Goal: Transaction & Acquisition: Download file/media

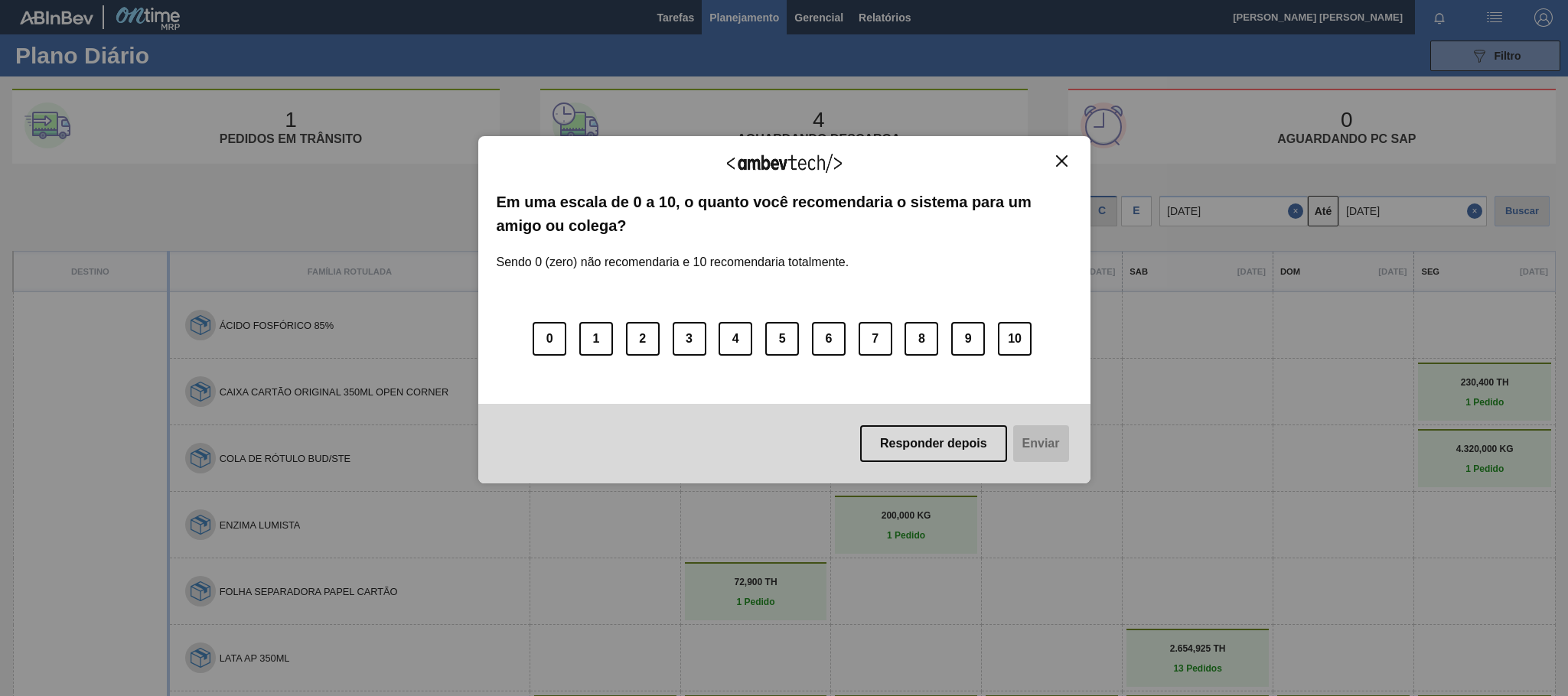
click at [1060, 165] on img "Close" at bounding box center [1061, 161] width 11 height 11
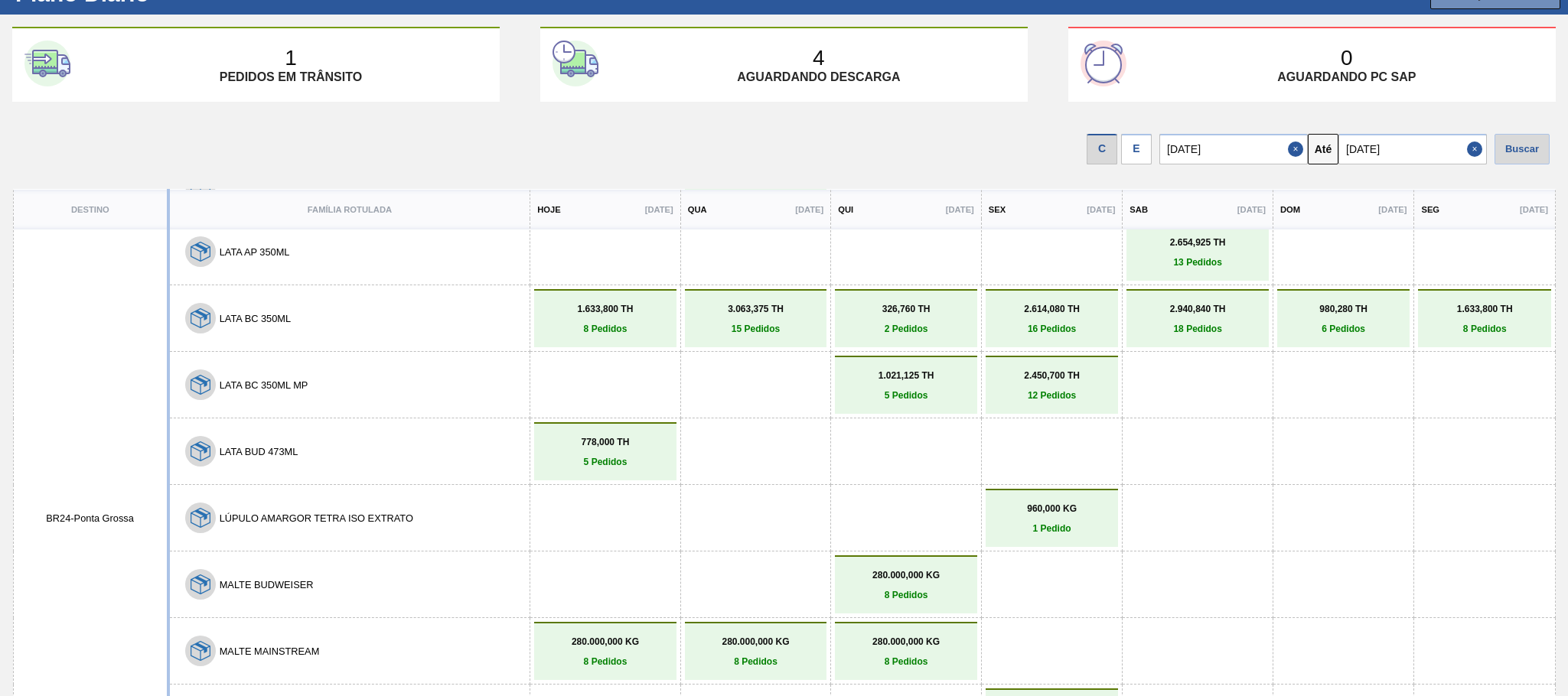
scroll to position [229, 0]
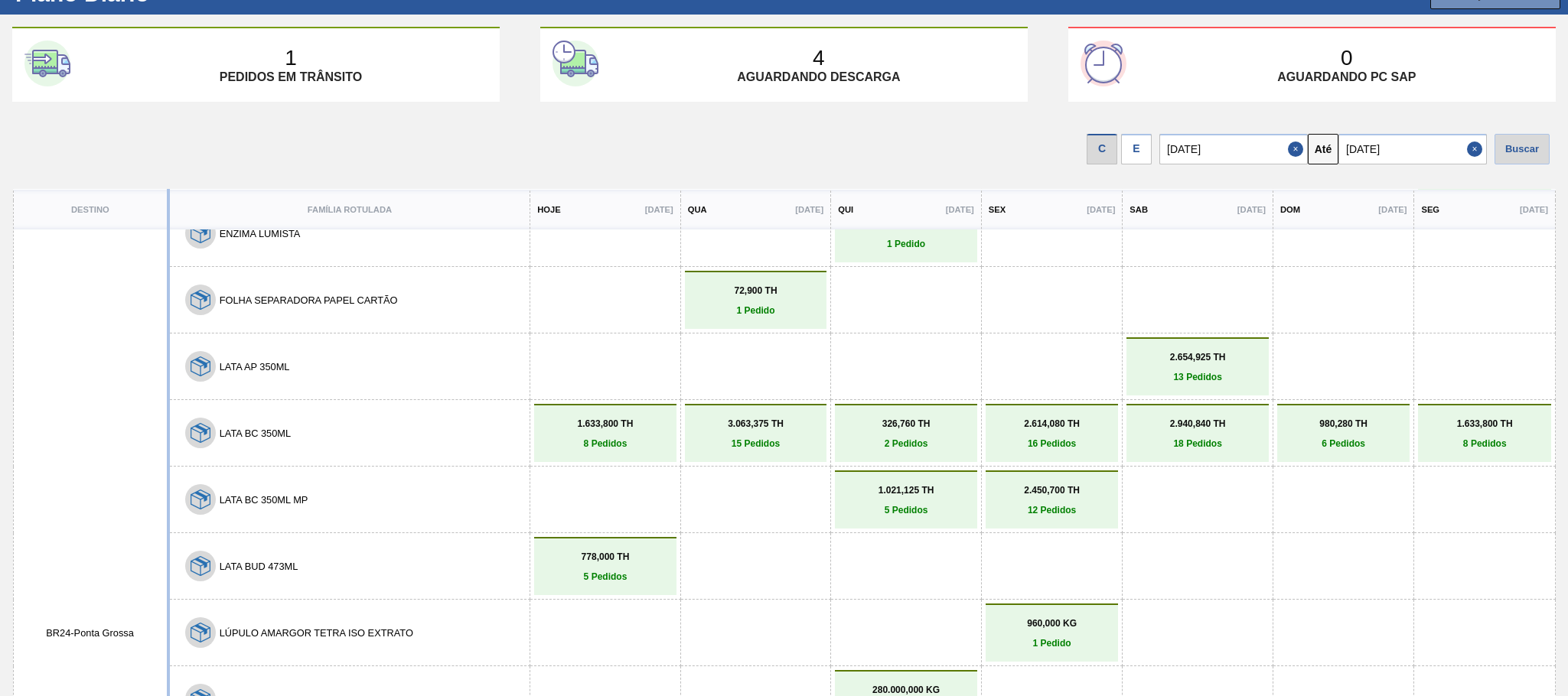
click at [1432, 150] on input "[DATE]" at bounding box center [1412, 150] width 149 height 31
click at [1406, 329] on div "30" at bounding box center [1406, 334] width 21 height 21
type input "[DATE]"
click at [1533, 150] on div "Buscar" at bounding box center [1522, 150] width 55 height 31
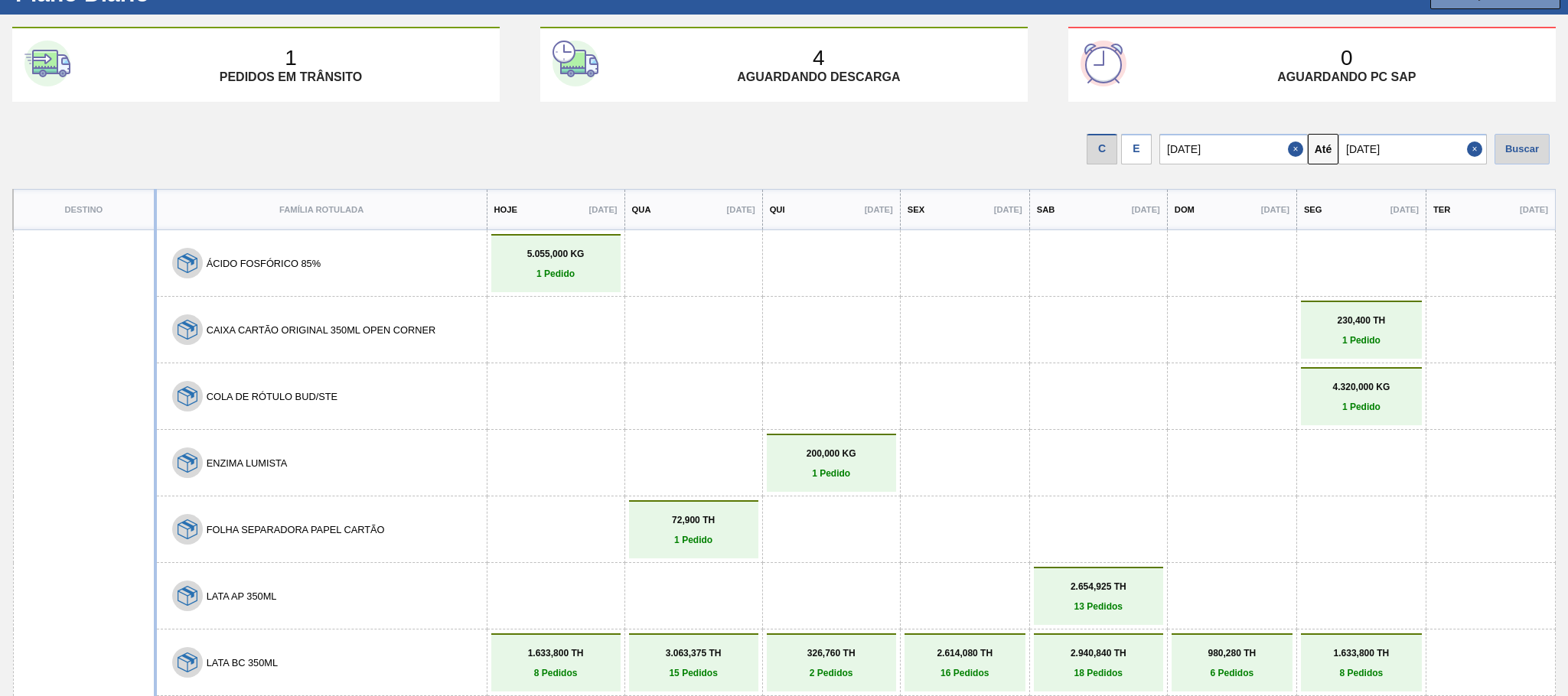
scroll to position [0, 0]
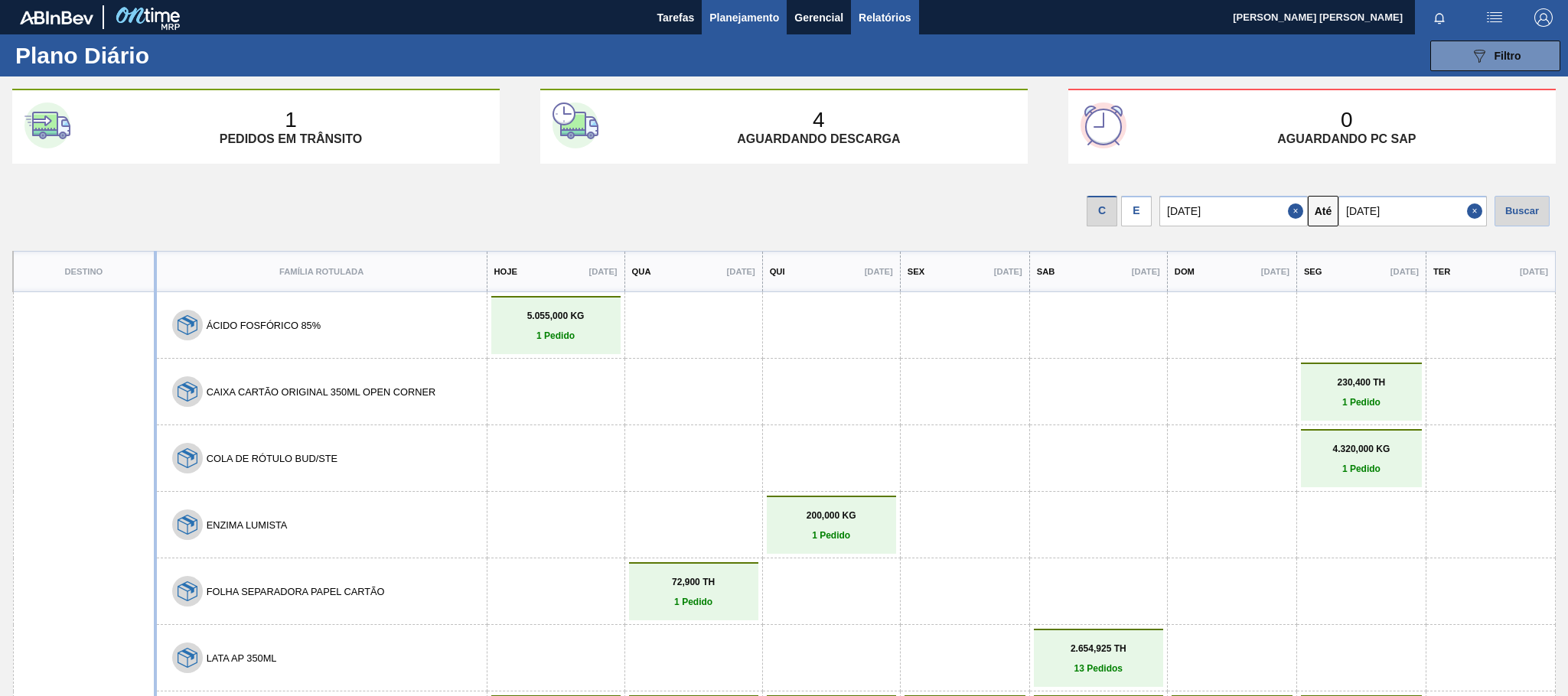
click at [882, 9] on span "Relatórios" at bounding box center [884, 17] width 52 height 18
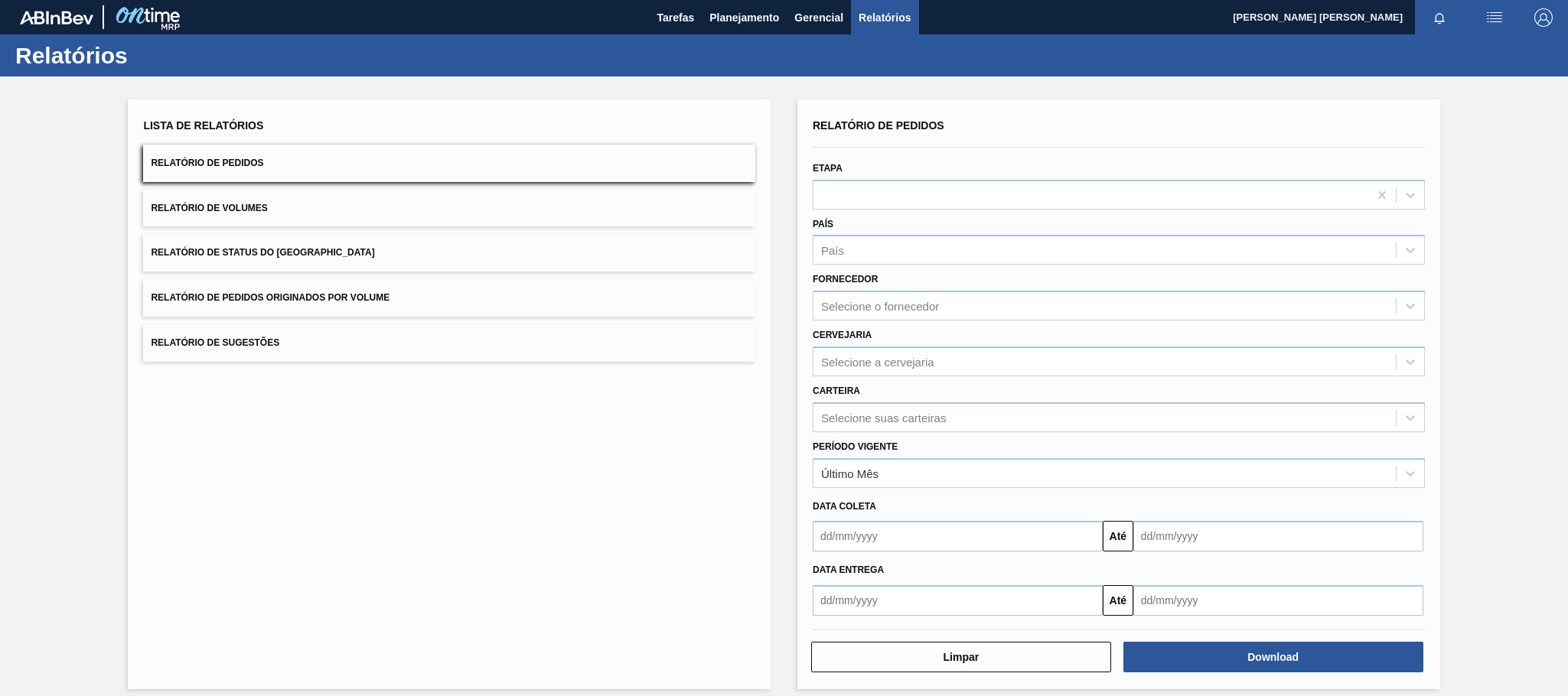
click at [873, 551] on input "text" at bounding box center [957, 536] width 290 height 31
click at [862, 602] on input "text" at bounding box center [957, 601] width 290 height 31
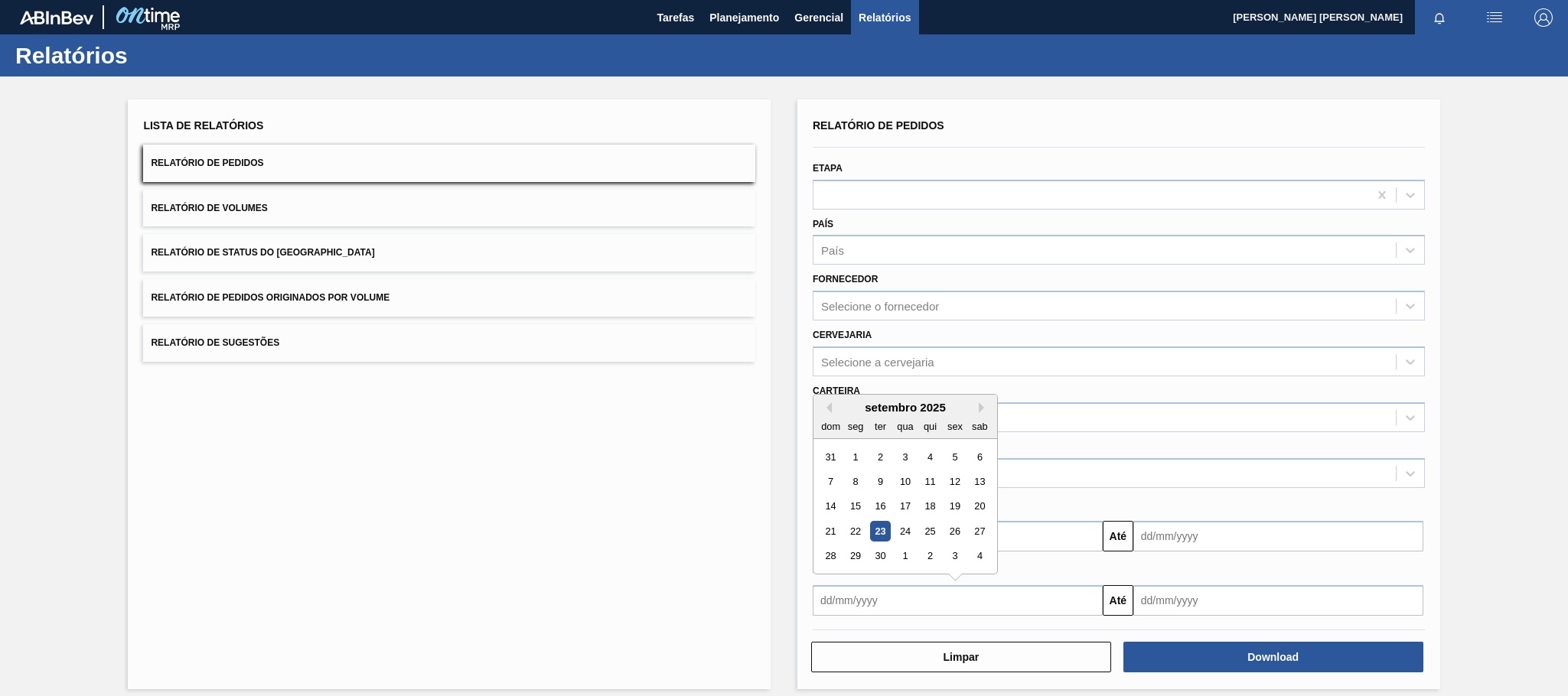
click at [875, 528] on div "23" at bounding box center [881, 531] width 21 height 21
type input "[DATE]"
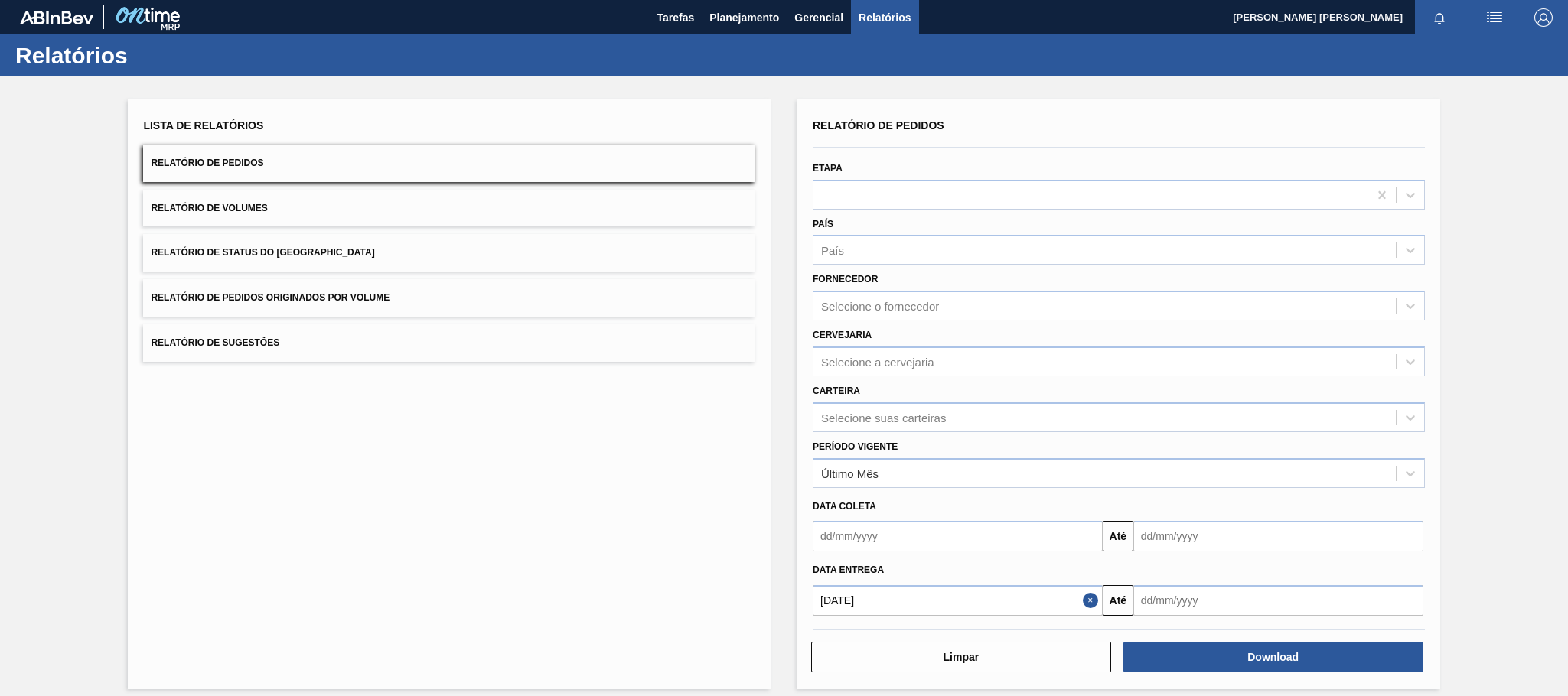
click at [1201, 600] on input "text" at bounding box center [1277, 601] width 290 height 31
click at [1304, 554] on div "4" at bounding box center [1300, 557] width 21 height 21
type input "[DATE]"
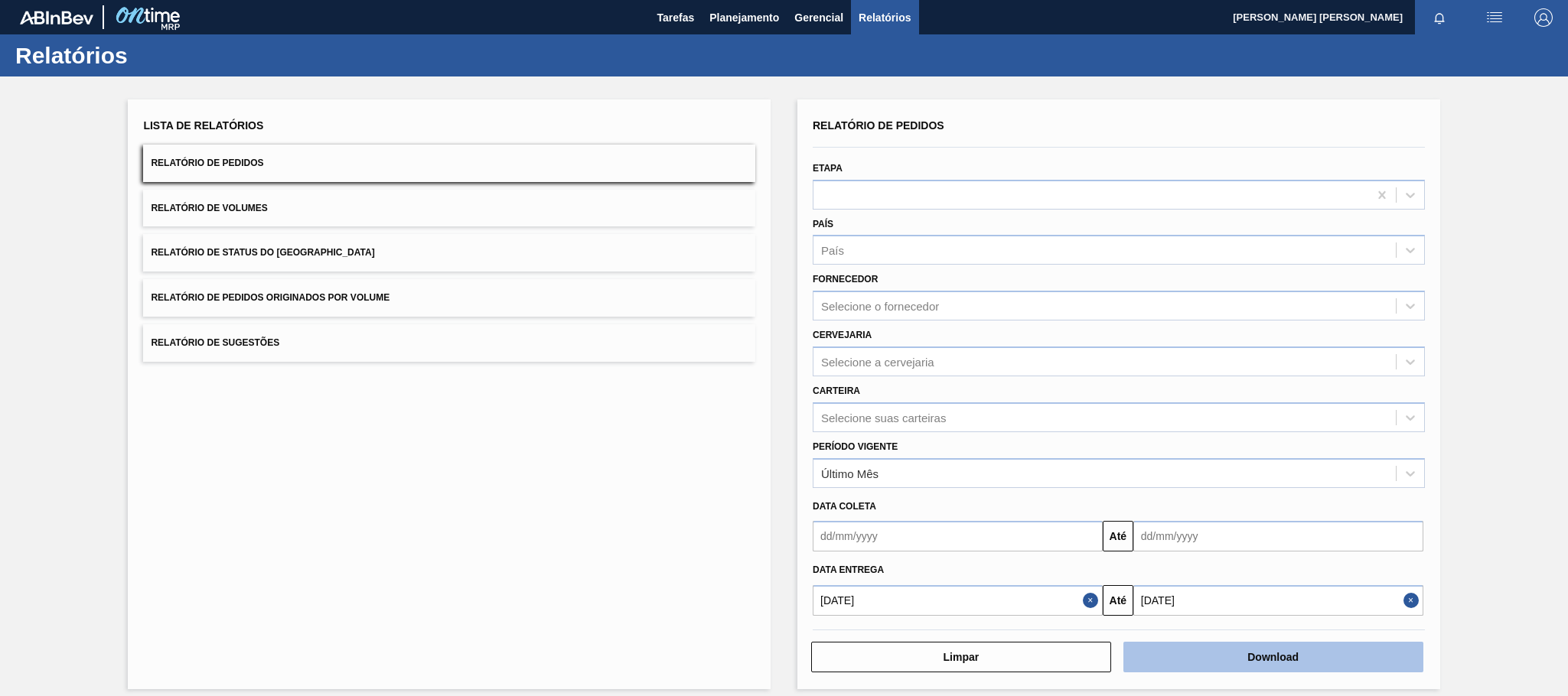
click at [1264, 655] on button "Download" at bounding box center [1273, 658] width 300 height 31
click at [1313, 666] on button "Download" at bounding box center [1273, 658] width 300 height 31
